Goal: Navigation & Orientation: Find specific page/section

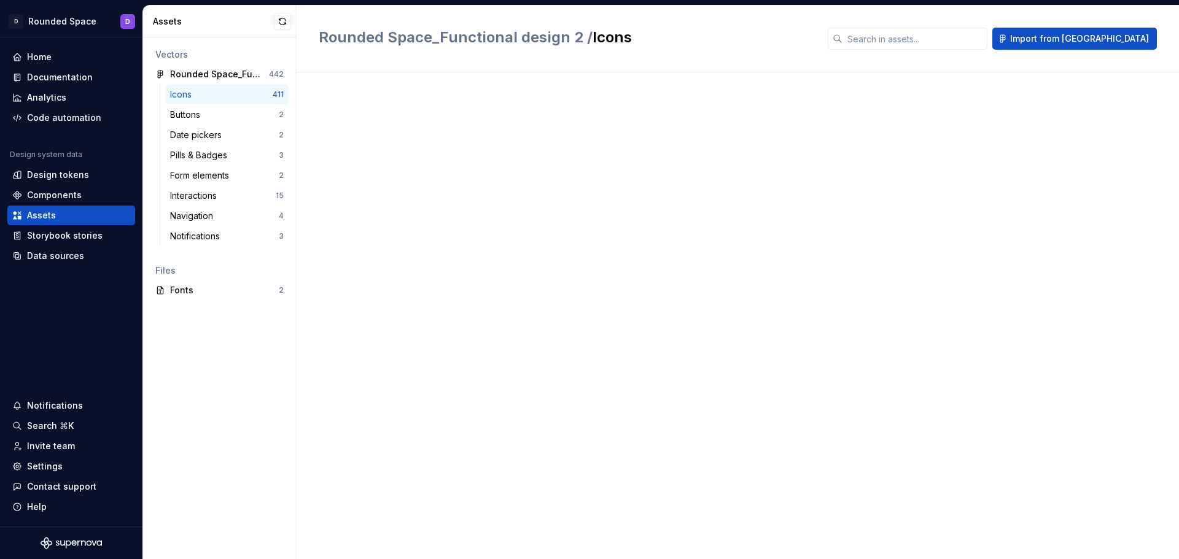
scroll to position [8166, 0]
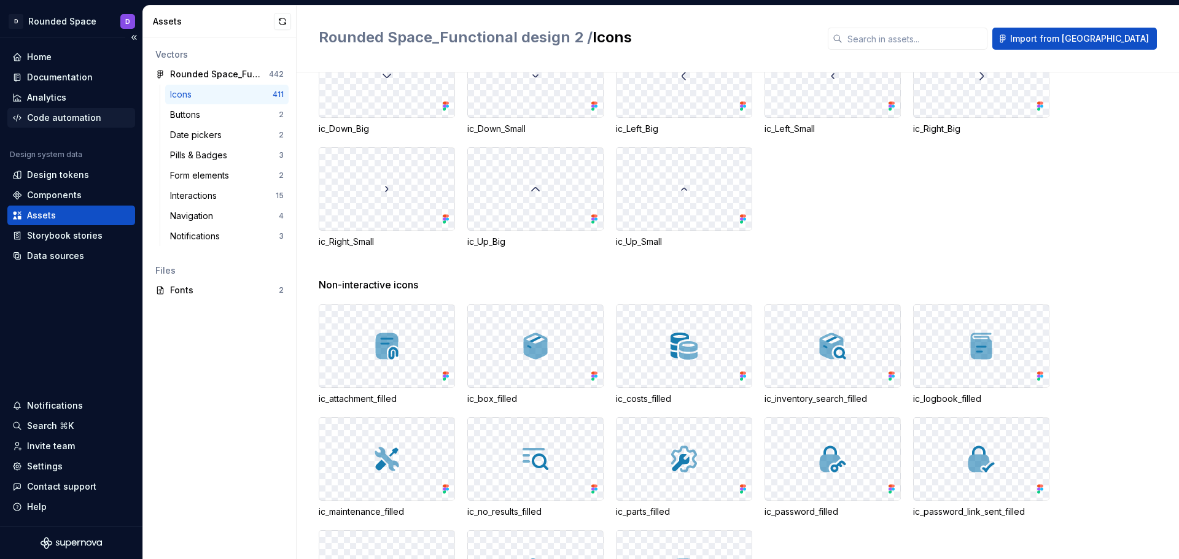
click at [64, 121] on div "Code automation" at bounding box center [64, 118] width 74 height 12
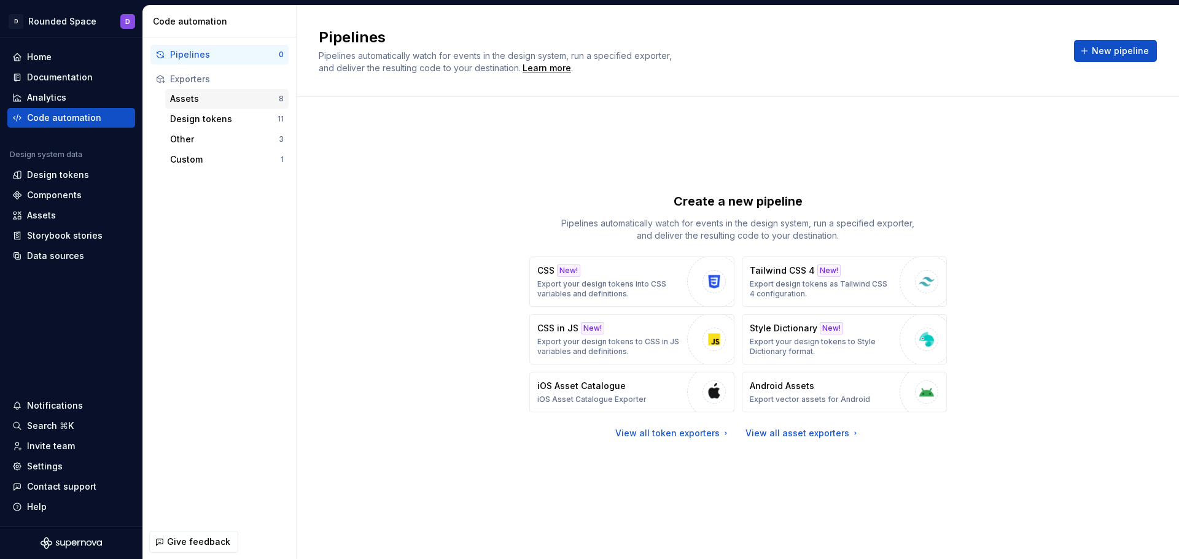
click at [212, 101] on div "Assets" at bounding box center [224, 99] width 109 height 12
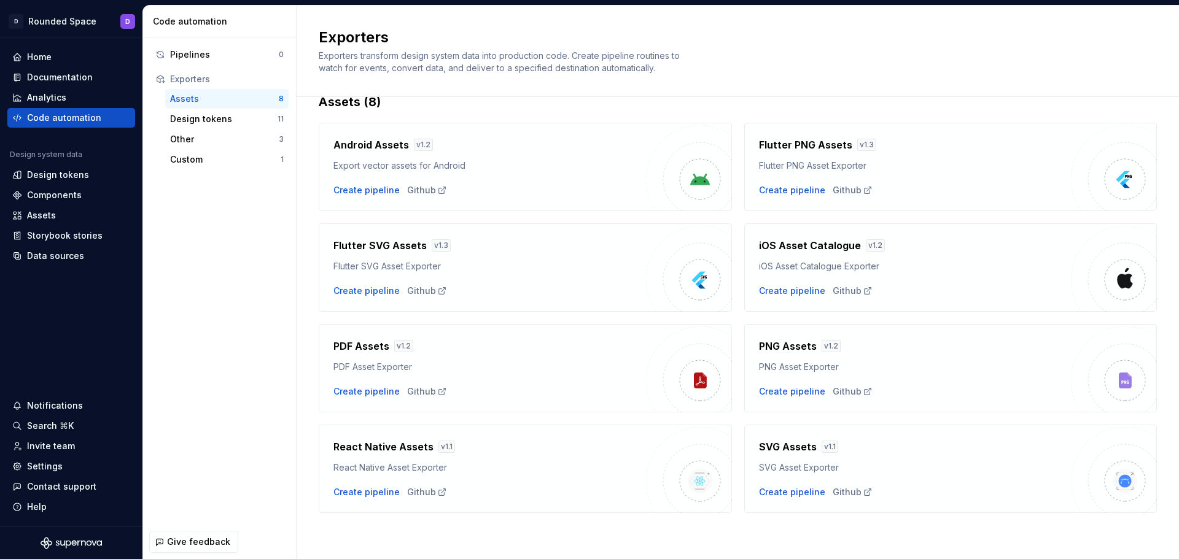
scroll to position [26, 0]
click at [421, 290] on div "Github" at bounding box center [427, 290] width 40 height 12
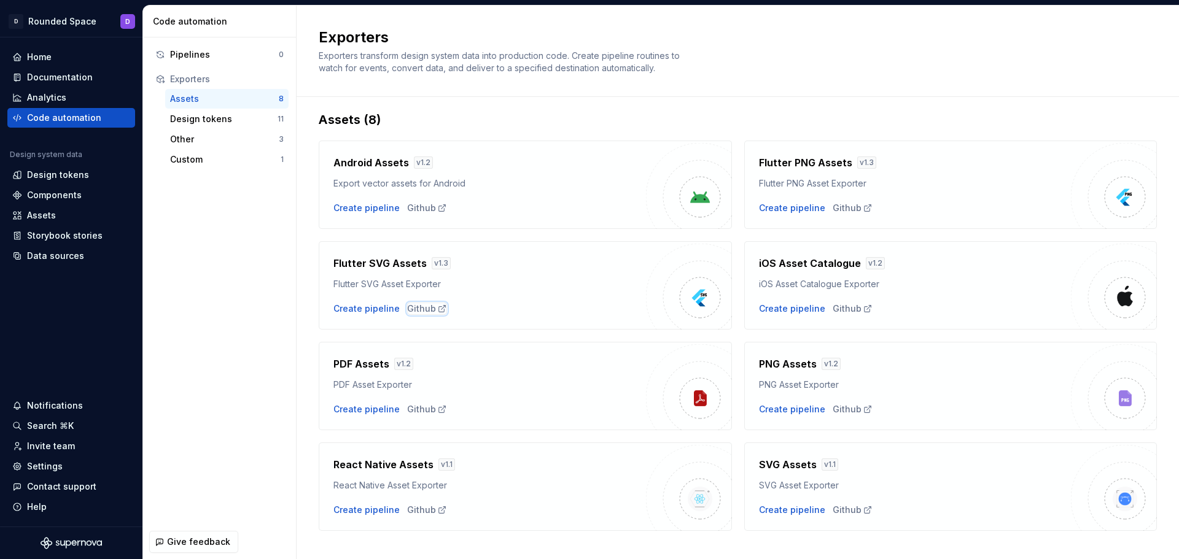
scroll to position [0, 0]
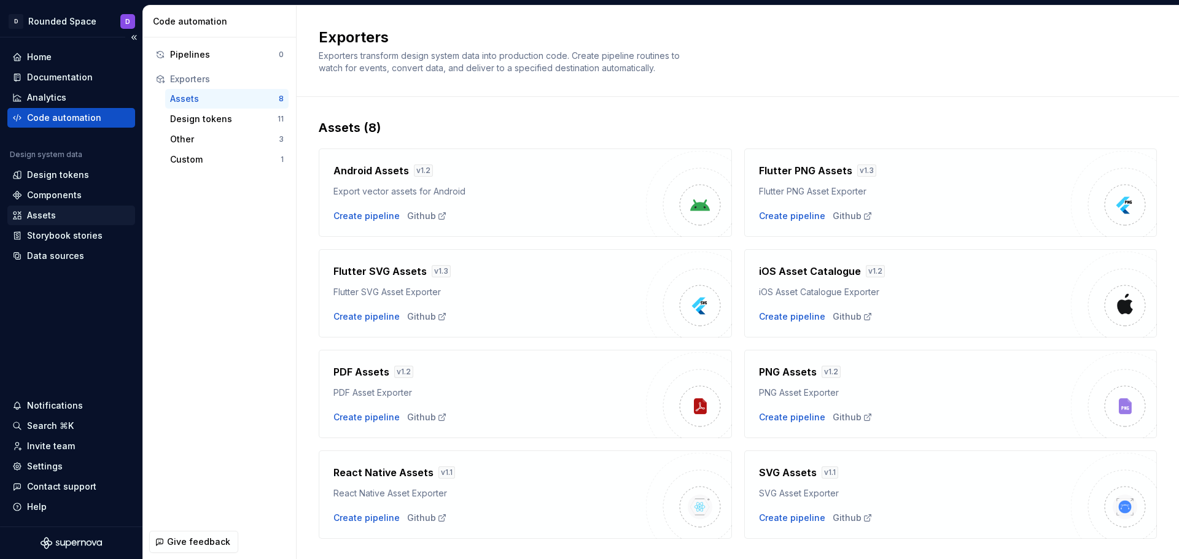
click at [59, 215] on div "Assets" at bounding box center [71, 215] width 118 height 12
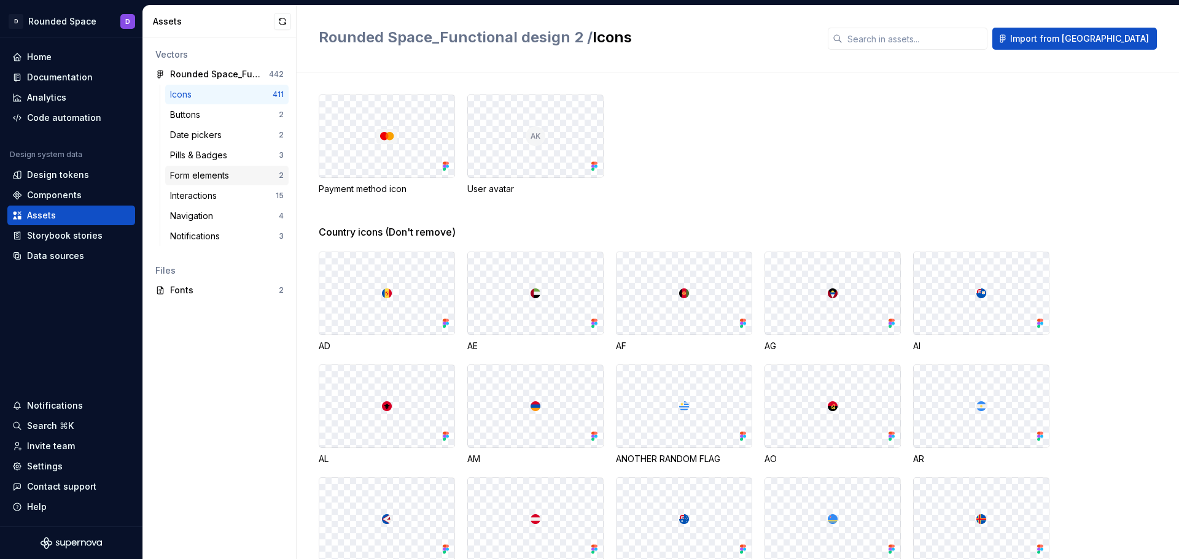
click at [261, 175] on div "Form elements" at bounding box center [224, 175] width 109 height 12
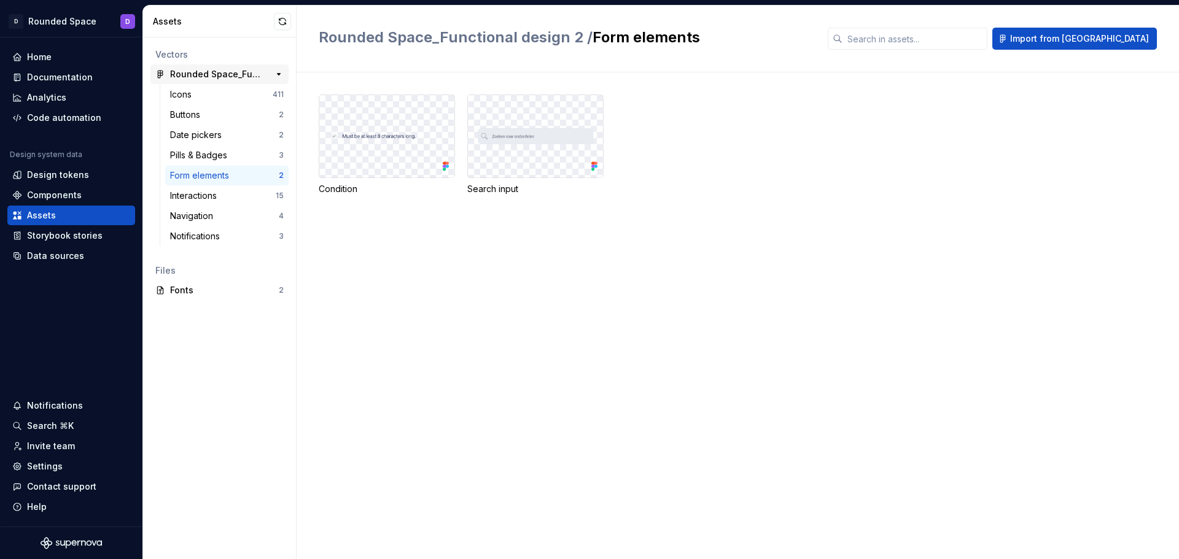
click at [224, 74] on div "Rounded Space_Functional design 2" at bounding box center [215, 74] width 91 height 12
